Goal: Contribute content: Contribute content

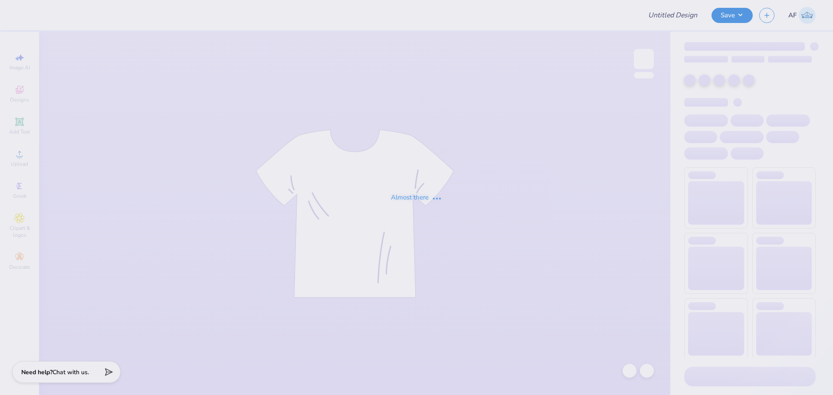
type input "P4P Tshirts"
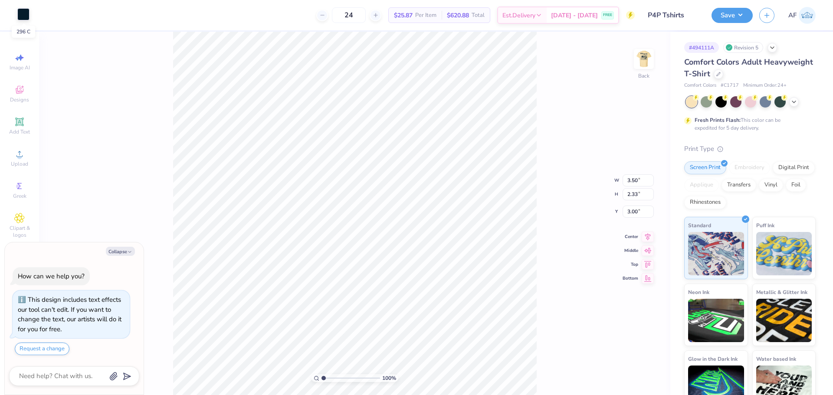
click at [24, 20] on div at bounding box center [23, 14] width 12 height 12
type textarea "x"
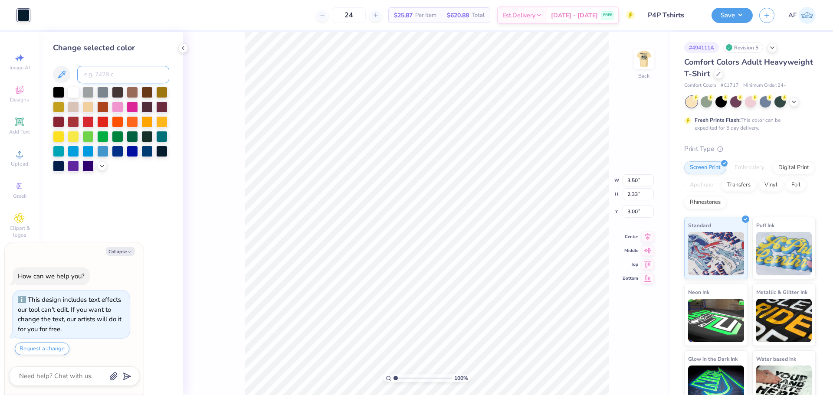
click at [102, 81] on input at bounding box center [123, 74] width 92 height 17
type input "541"
type textarea "x"
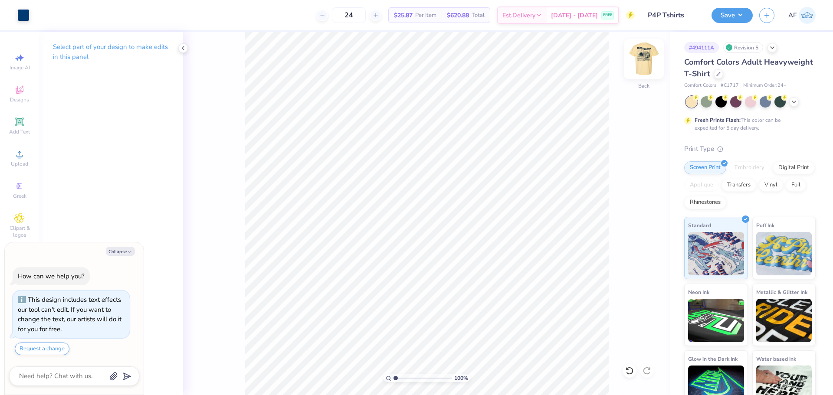
click at [642, 56] on img at bounding box center [643, 59] width 35 height 35
click at [23, 160] on div "Upload" at bounding box center [19, 158] width 30 height 26
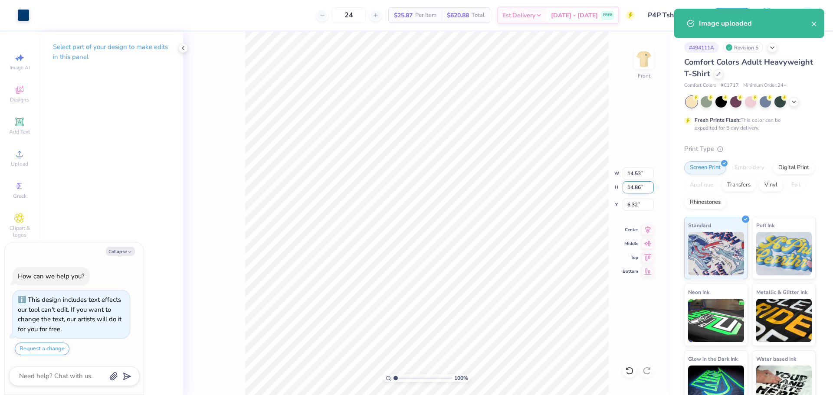
type textarea "x"
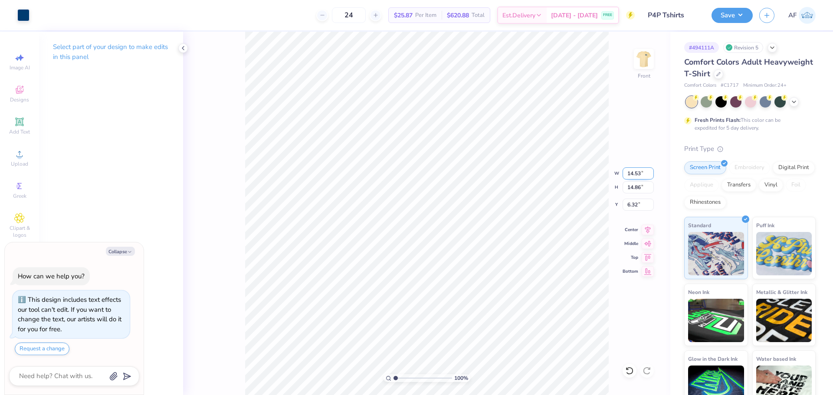
click at [631, 176] on input "14.53" at bounding box center [637, 173] width 31 height 12
type input "12.5"
type textarea "x"
type input "12.50"
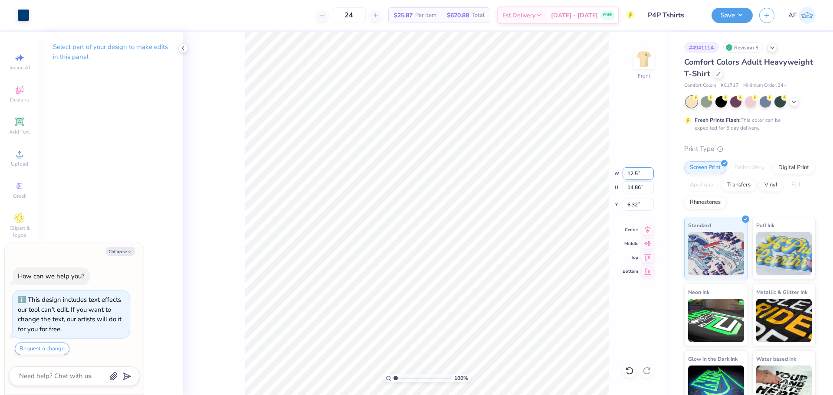
type input "12.79"
click at [626, 204] on input "7.36" at bounding box center [637, 205] width 31 height 12
type input "3"
type textarea "x"
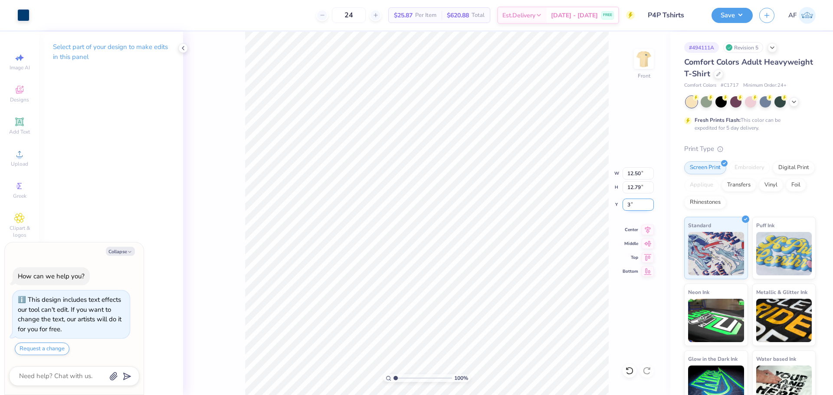
type input "3.00"
click at [649, 230] on icon at bounding box center [648, 228] width 12 height 10
click at [644, 53] on img at bounding box center [643, 59] width 35 height 35
click at [642, 59] on img at bounding box center [643, 59] width 35 height 35
click at [647, 65] on img at bounding box center [643, 59] width 35 height 35
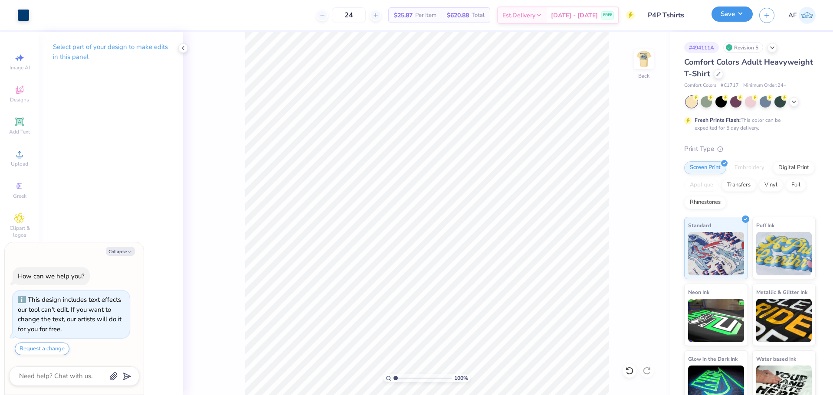
click at [746, 17] on button "Save" at bounding box center [731, 14] width 41 height 15
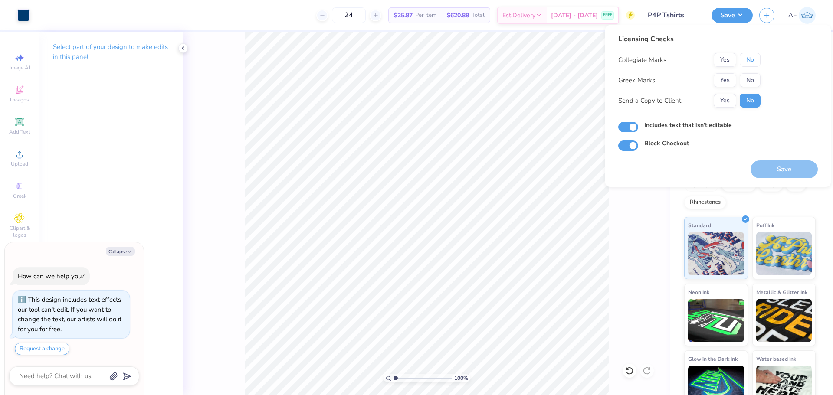
drag, startPoint x: 743, startPoint y: 56, endPoint x: 750, endPoint y: 72, distance: 17.7
click at [744, 59] on button "No" at bounding box center [750, 60] width 21 height 14
click at [753, 82] on button "No" at bounding box center [750, 80] width 21 height 14
click at [719, 95] on button "Yes" at bounding box center [725, 101] width 23 height 14
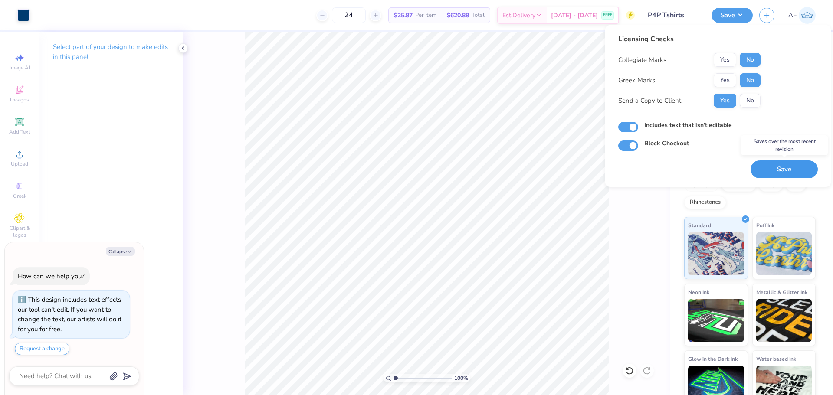
click at [791, 174] on button "Save" at bounding box center [783, 170] width 67 height 18
click at [239, 347] on div "100 % Back" at bounding box center [426, 214] width 487 height 364
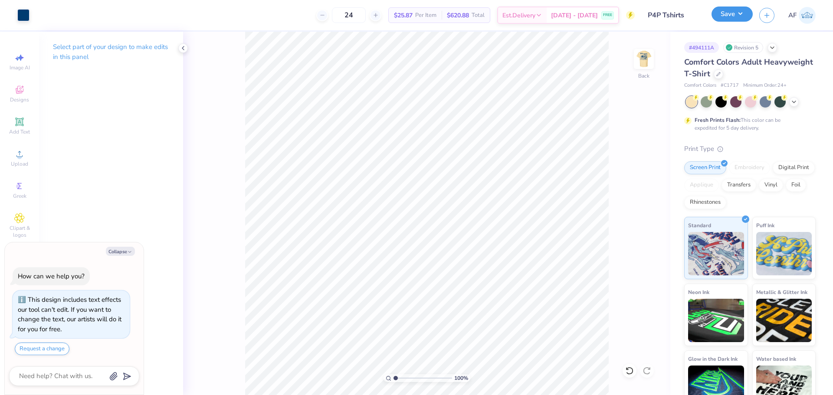
click at [747, 18] on button "Save" at bounding box center [731, 14] width 41 height 15
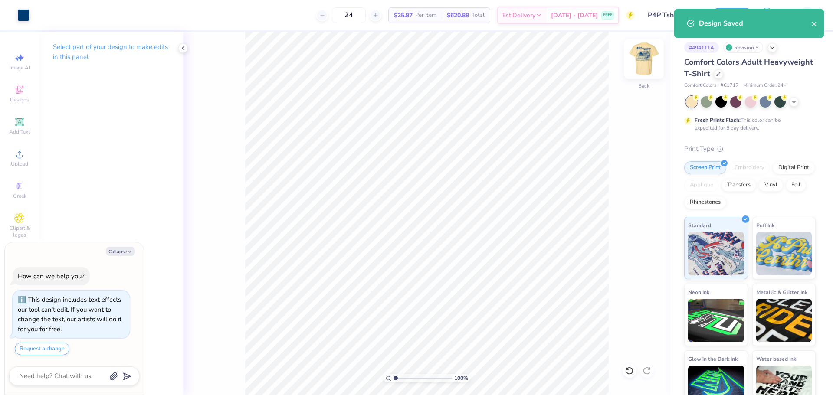
click at [645, 57] on img at bounding box center [643, 59] width 35 height 35
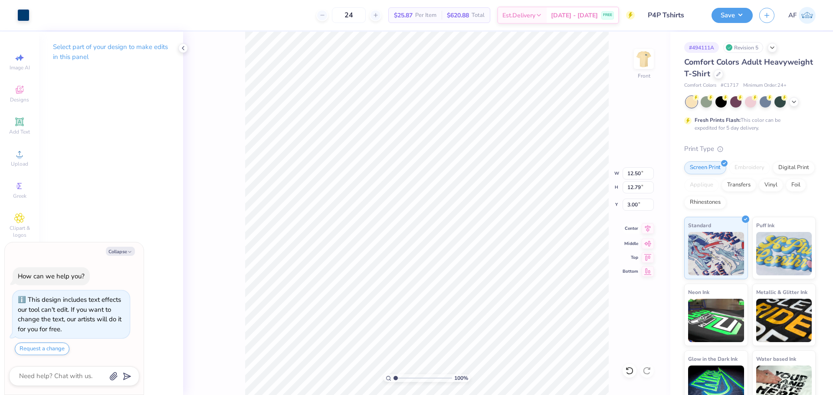
click at [652, 230] on icon at bounding box center [648, 228] width 12 height 10
type textarea "x"
